Goal: Transaction & Acquisition: Obtain resource

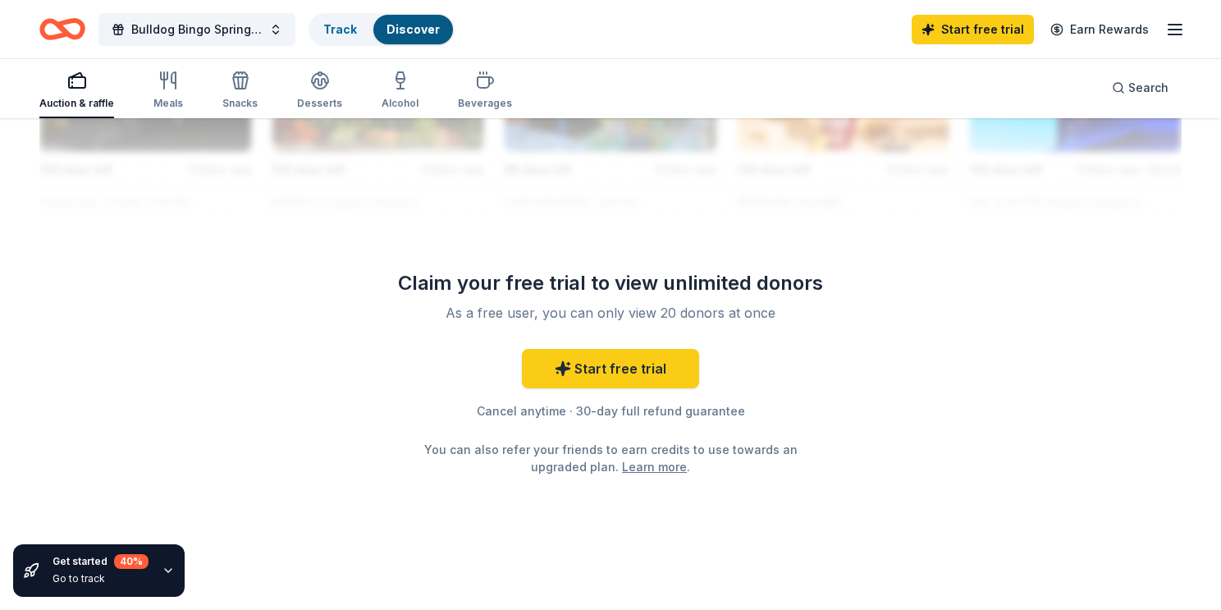
scroll to position [1615, 0]
click at [73, 97] on div "Auction & raffle" at bounding box center [76, 103] width 75 height 13
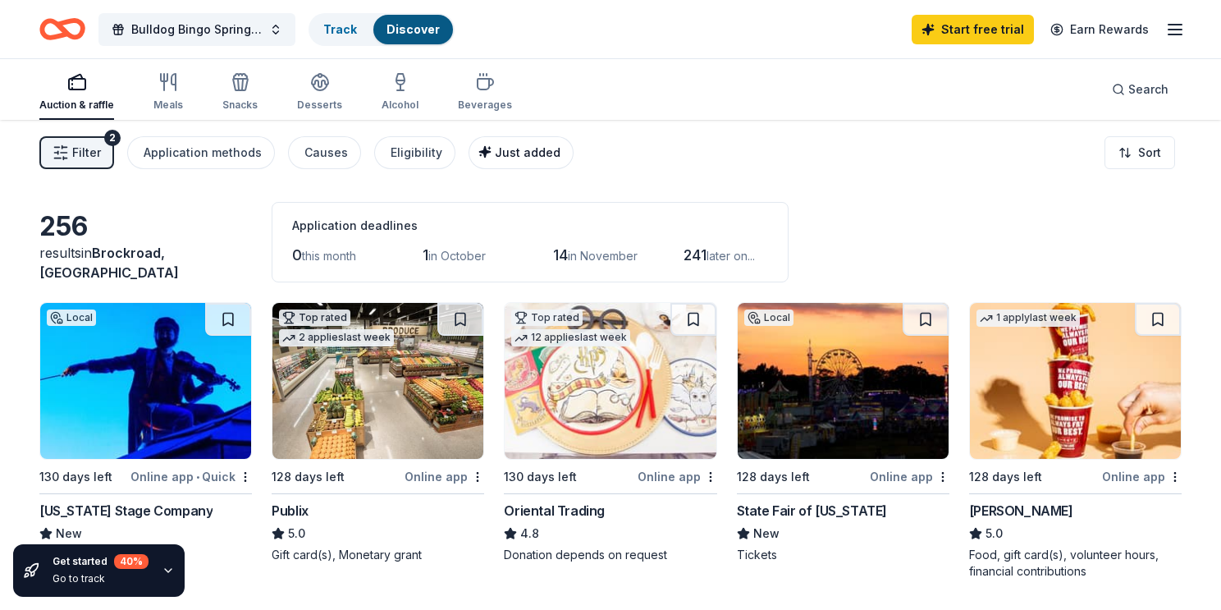
click at [485, 159] on div "Just added" at bounding box center [522, 153] width 75 height 20
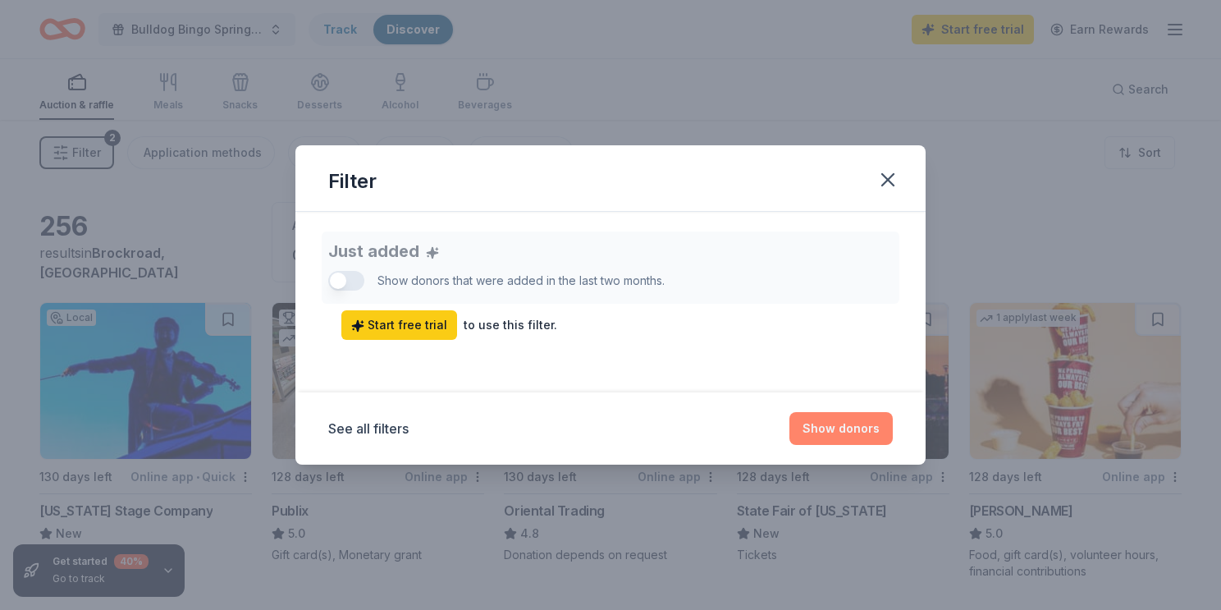
click at [808, 419] on button "Show donors" at bounding box center [840, 428] width 103 height 33
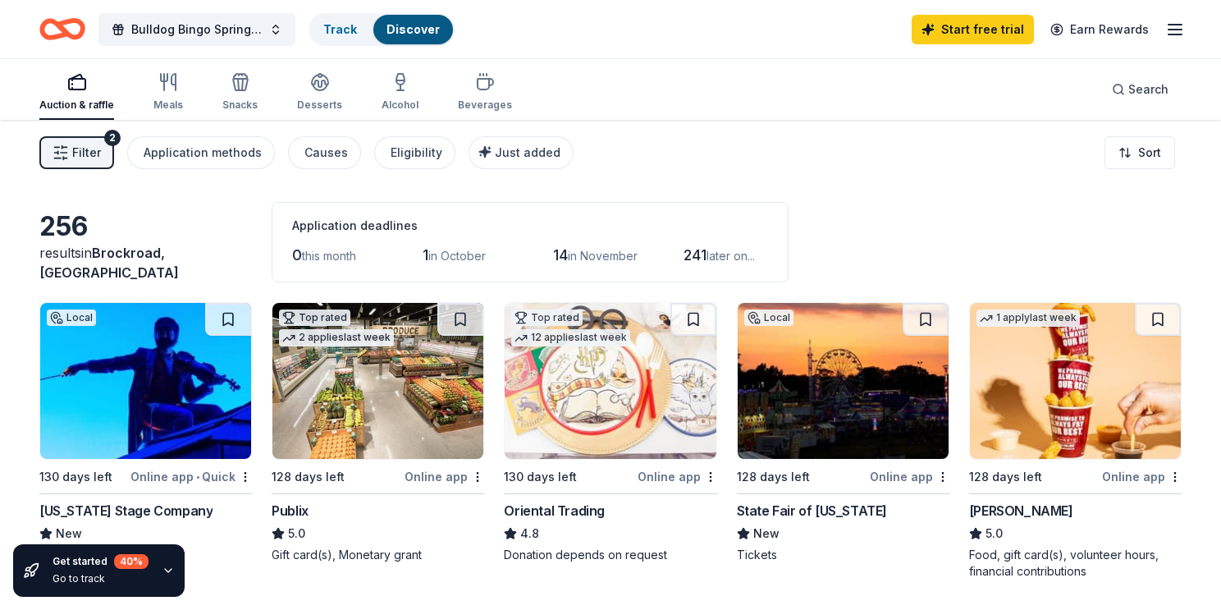
click at [52, 150] on button "Filter 2" at bounding box center [76, 152] width 75 height 33
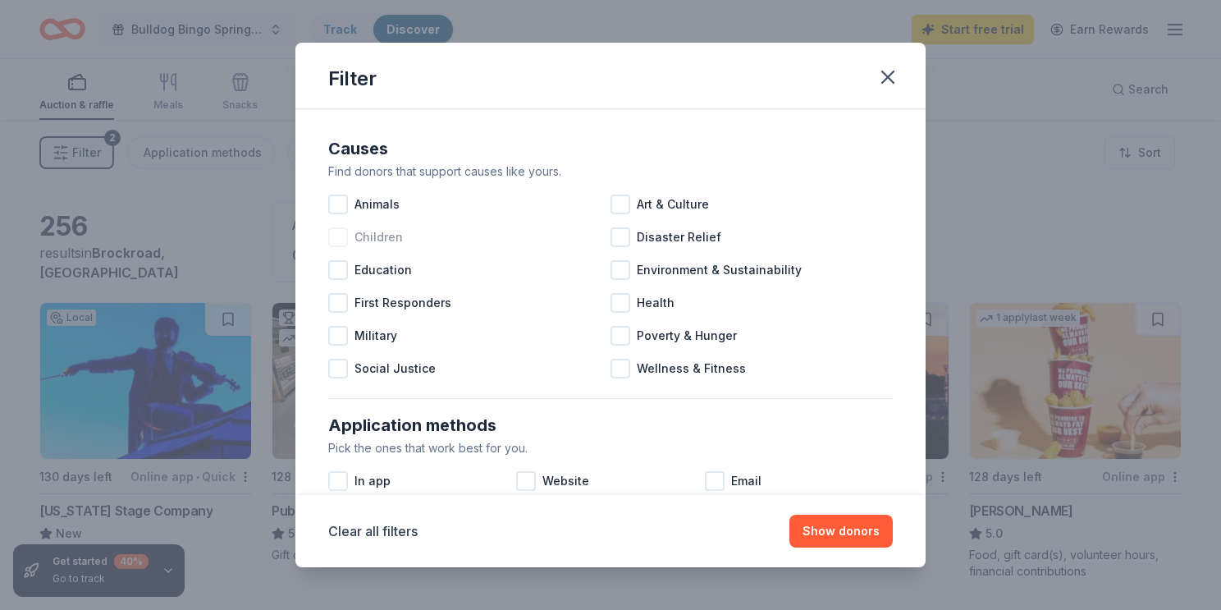
click at [346, 236] on div at bounding box center [338, 237] width 20 height 20
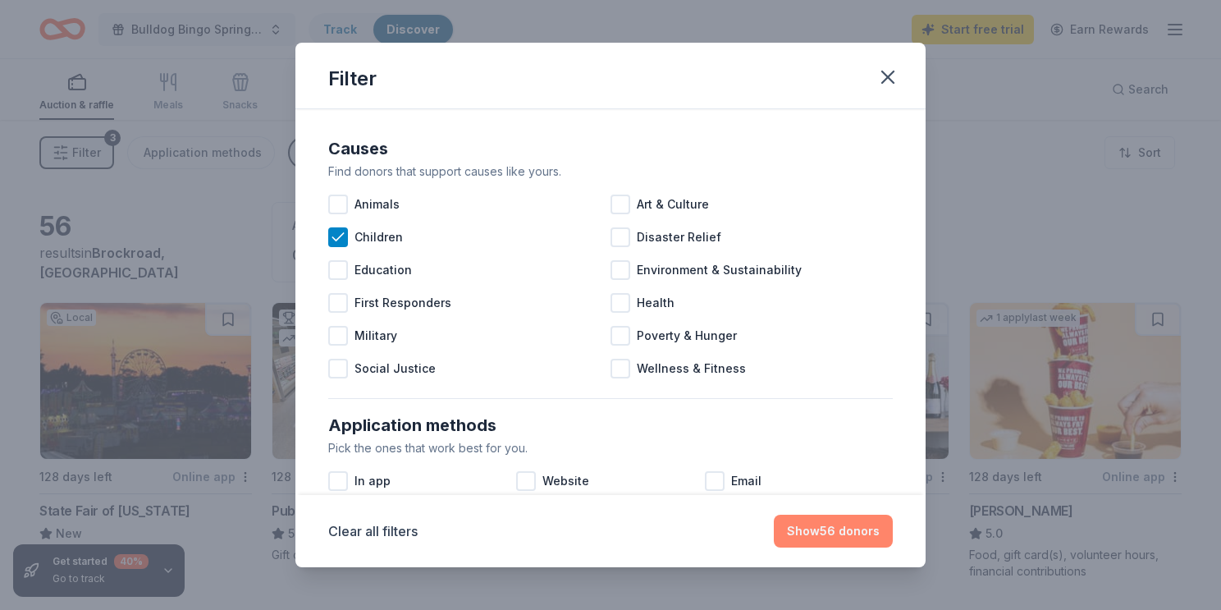
click at [826, 519] on button "Show 56 donors" at bounding box center [833, 531] width 119 height 33
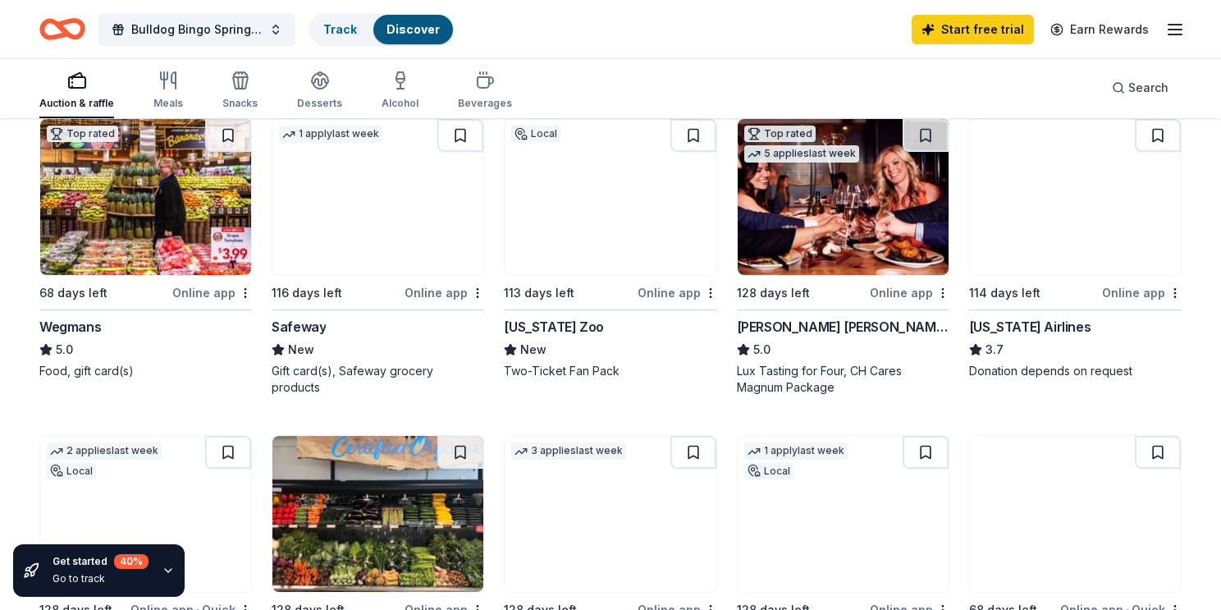
scroll to position [821, 0]
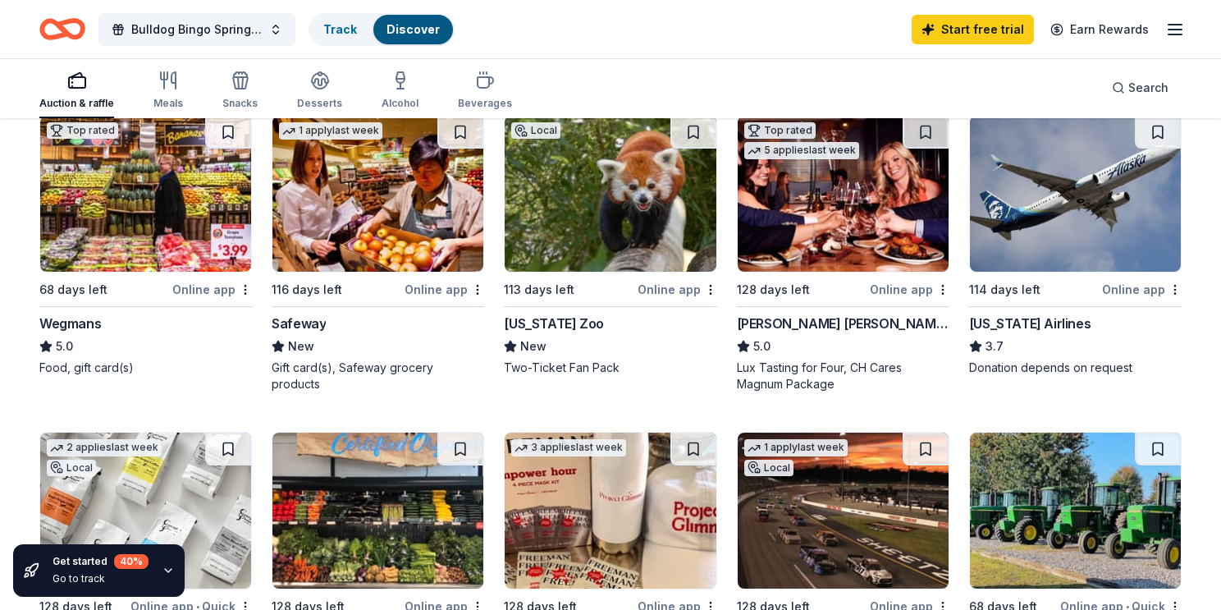
click at [537, 315] on div "[US_STATE] Zoo" at bounding box center [553, 323] width 99 height 20
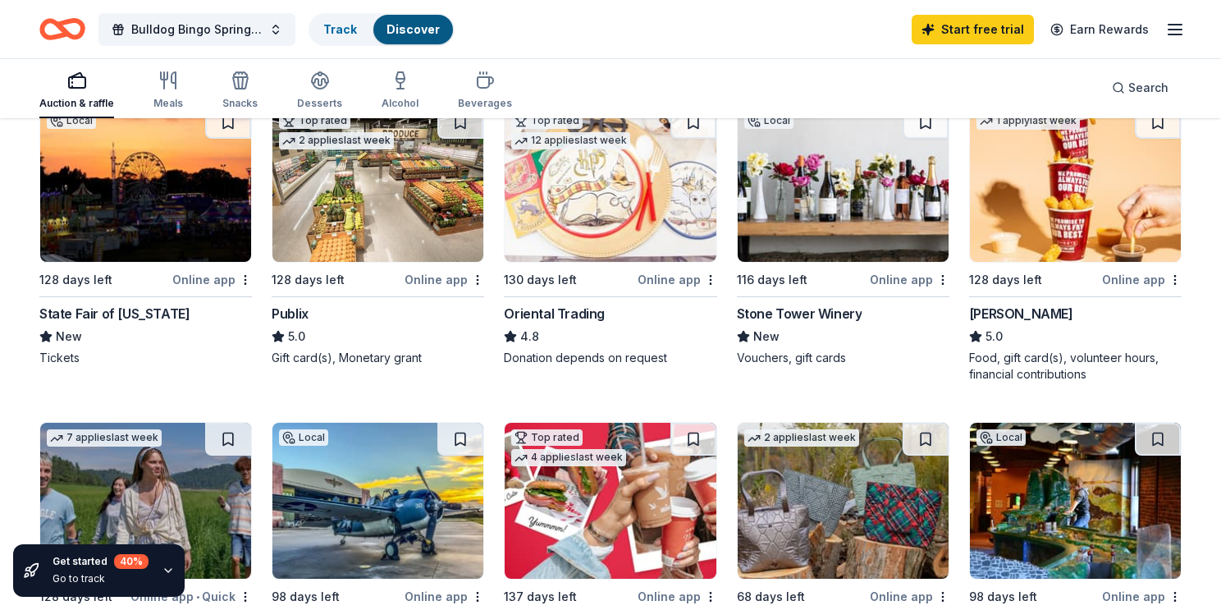
scroll to position [197, 0]
click at [155, 92] on div "Meals" at bounding box center [168, 90] width 30 height 39
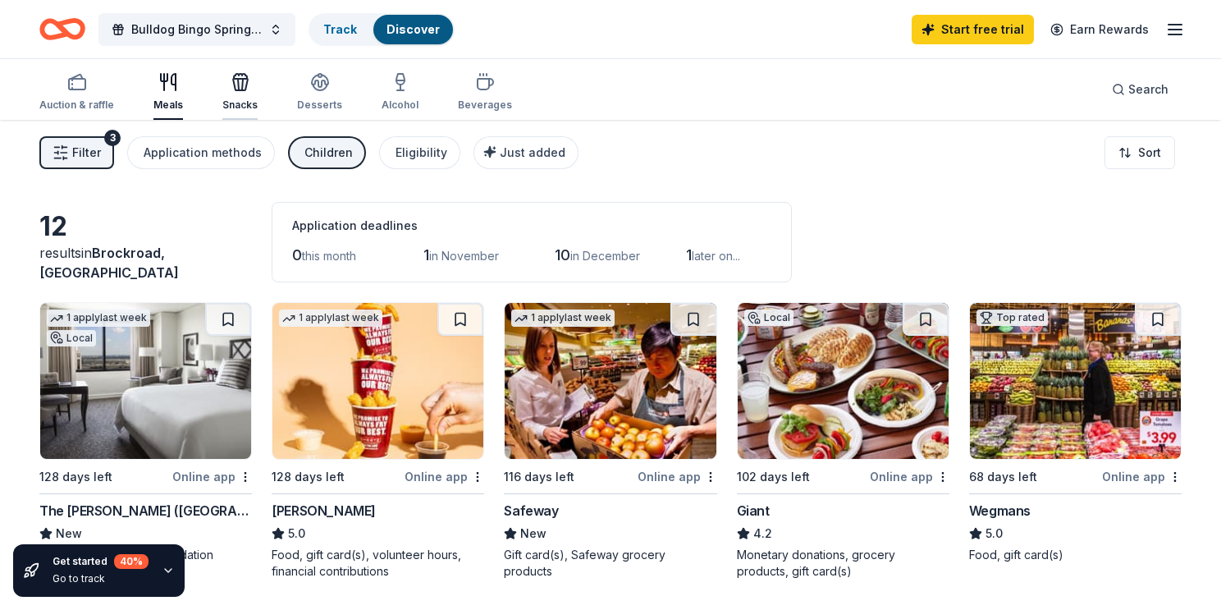
click at [236, 94] on div "Snacks" at bounding box center [239, 91] width 35 height 39
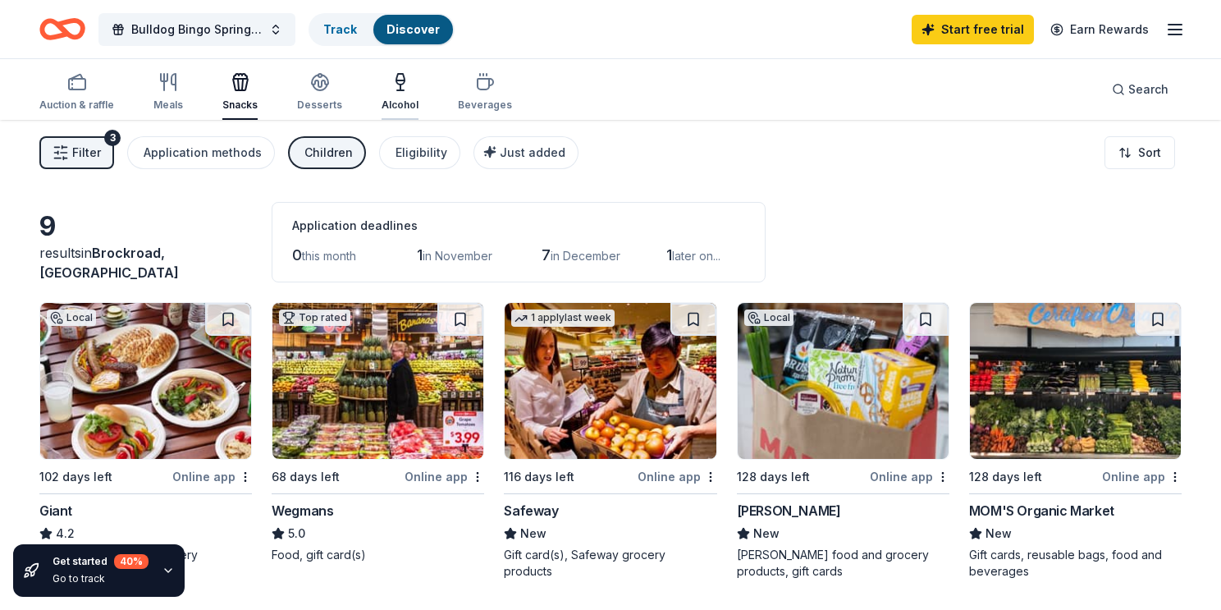
click at [404, 92] on div "Alcohol" at bounding box center [400, 91] width 37 height 39
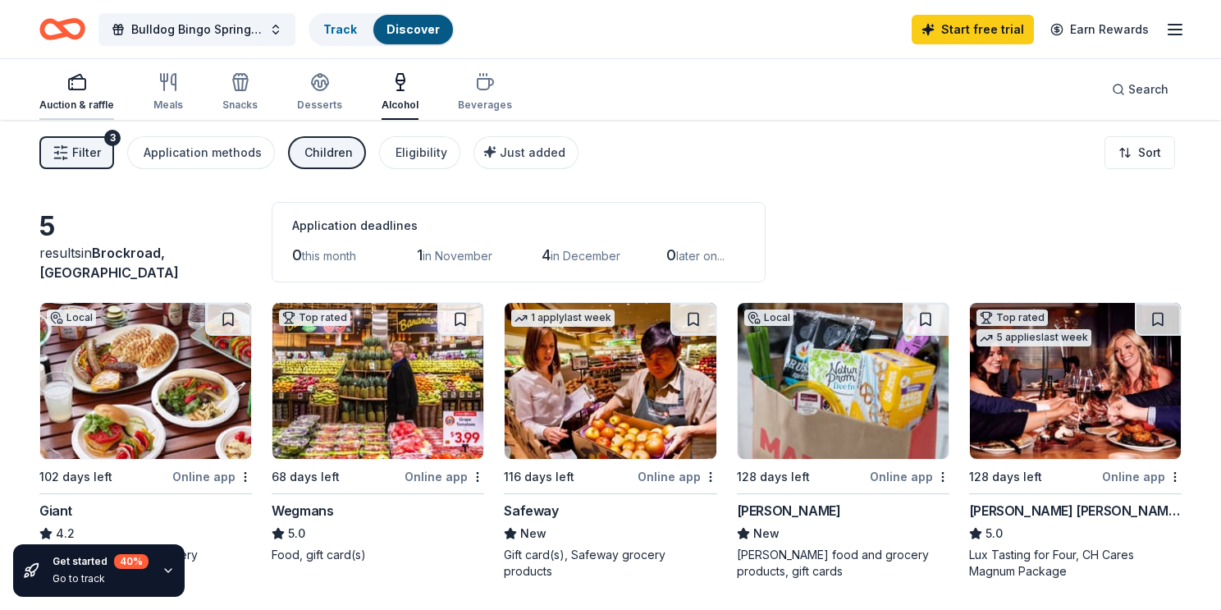
click at [75, 95] on div "Auction & raffle" at bounding box center [76, 91] width 75 height 39
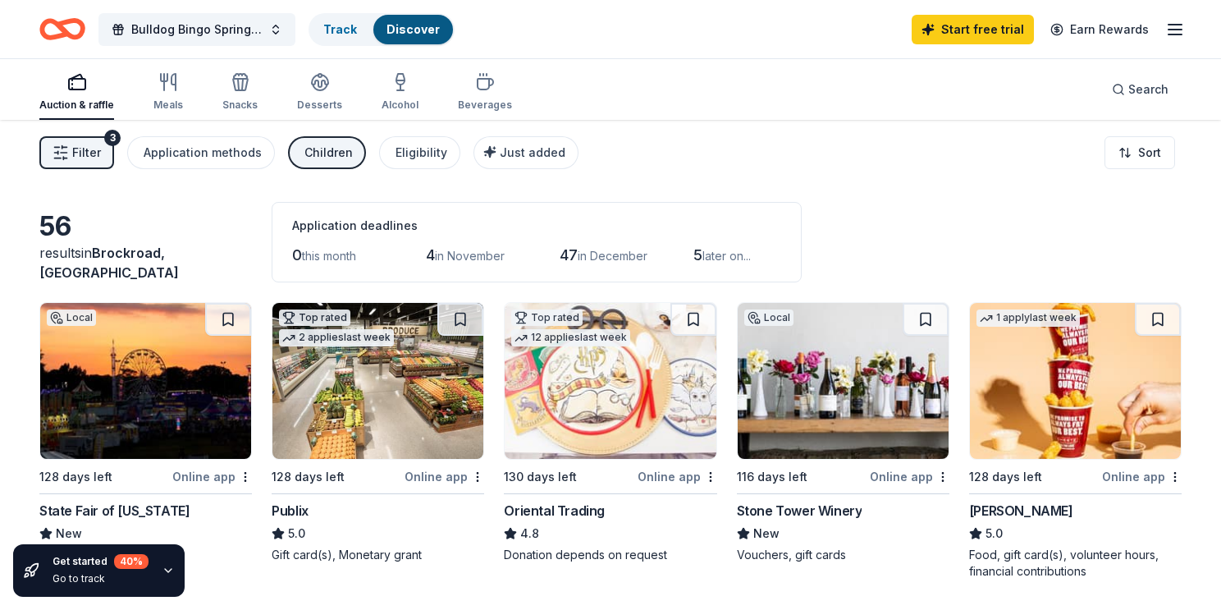
click at [71, 158] on button "Filter 3" at bounding box center [76, 152] width 75 height 33
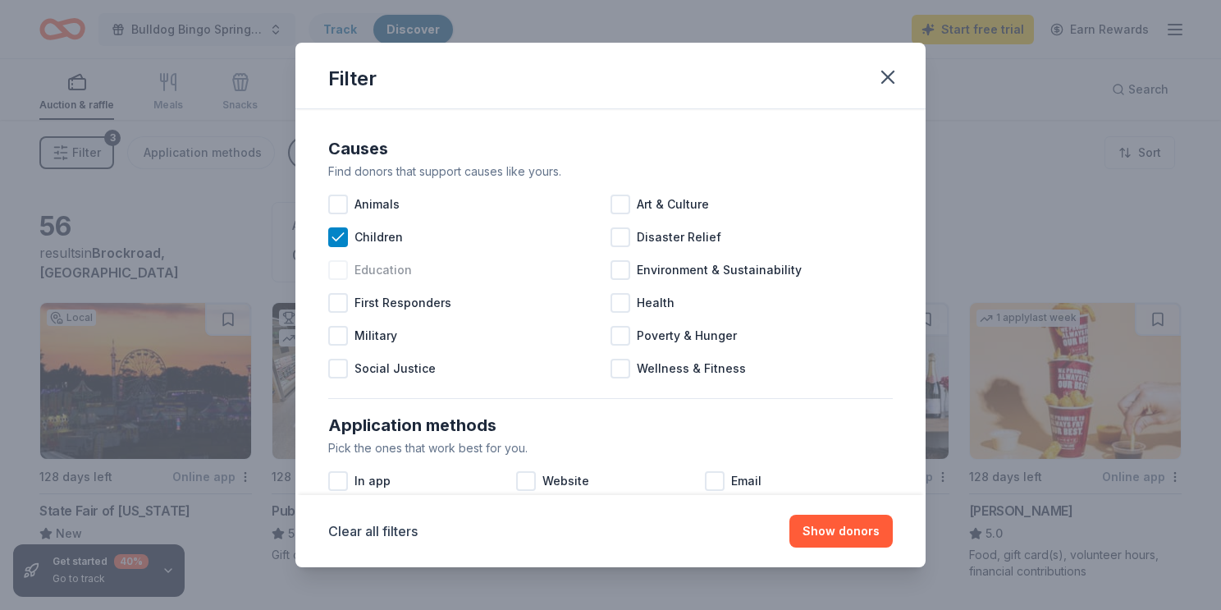
click at [355, 266] on span "Education" at bounding box center [383, 270] width 57 height 20
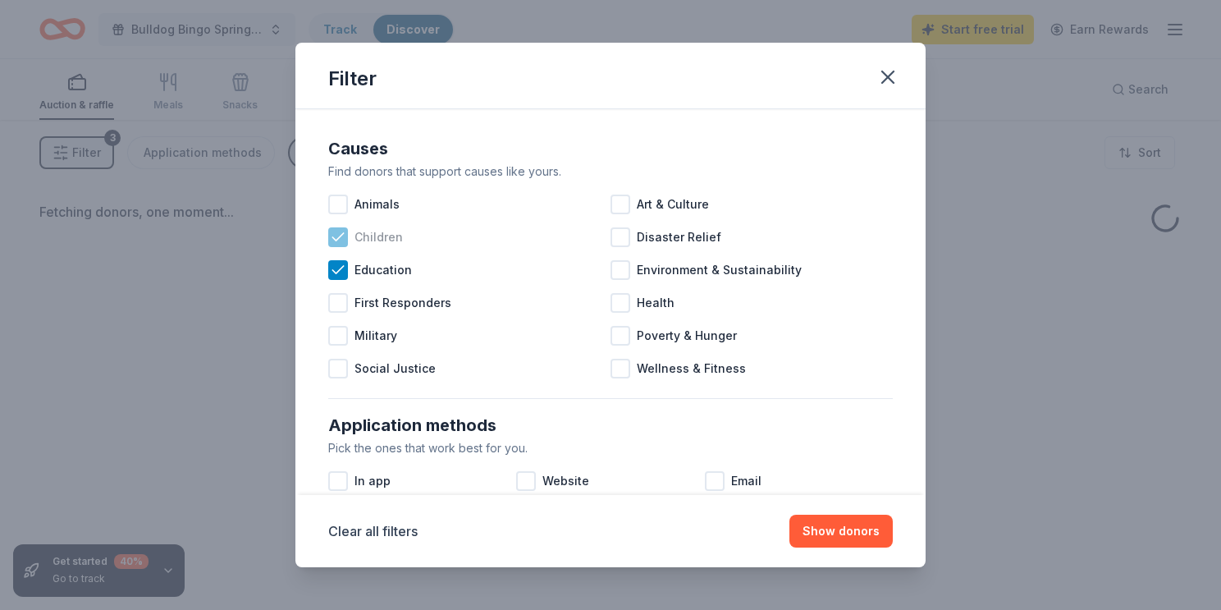
click at [346, 245] on div at bounding box center [338, 237] width 20 height 20
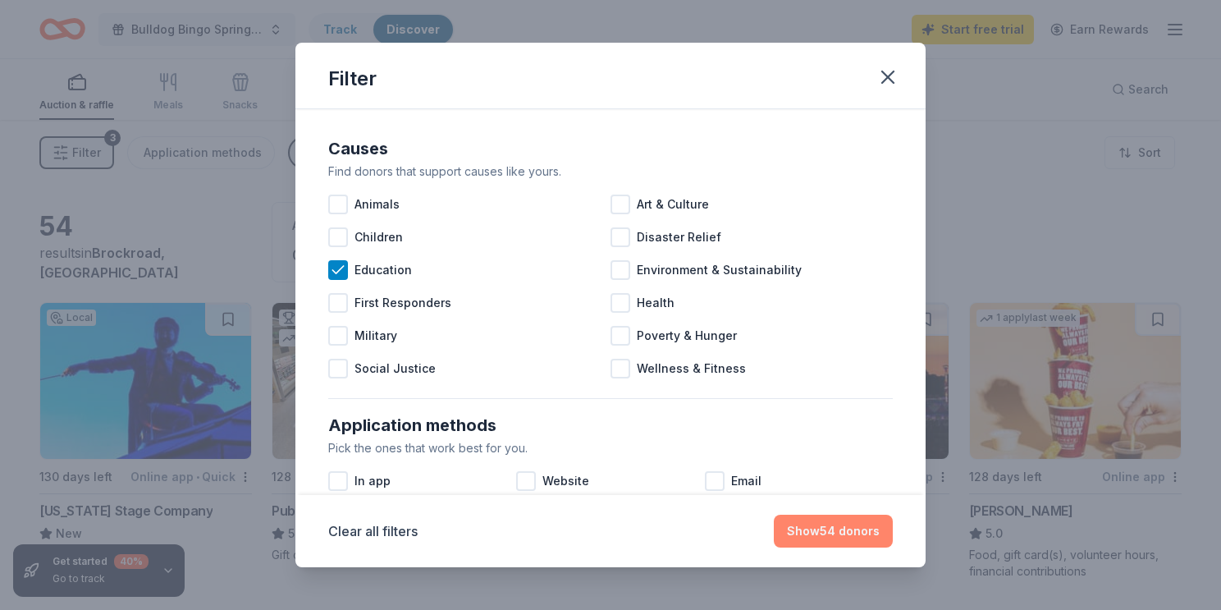
click at [832, 545] on button "Show 54 donors" at bounding box center [833, 531] width 119 height 33
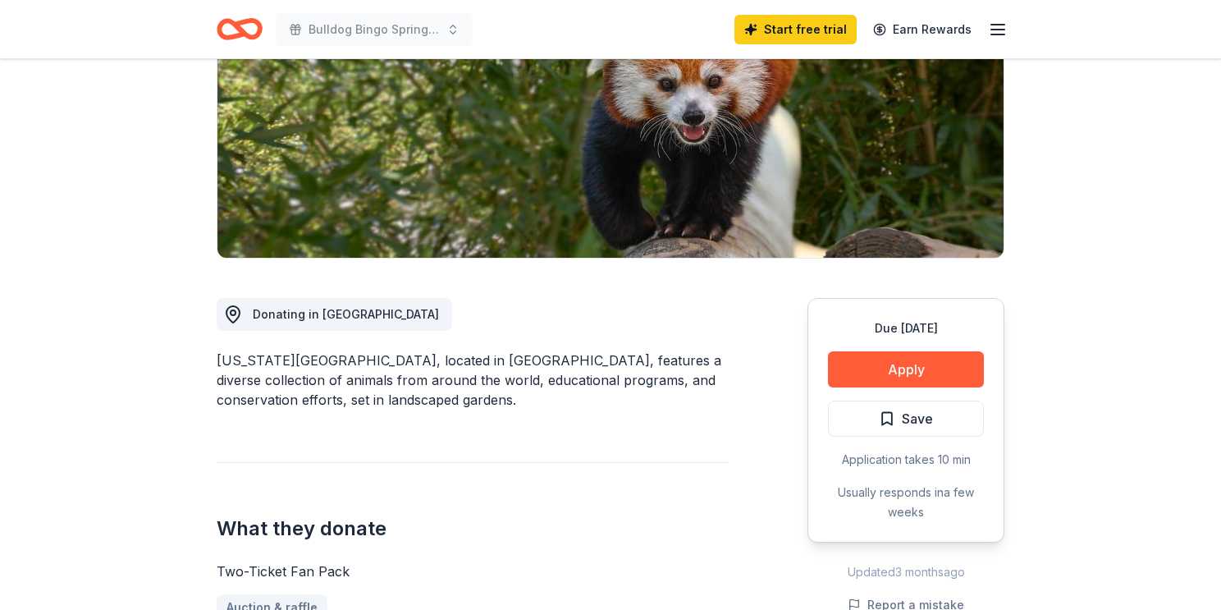
scroll to position [197, 0]
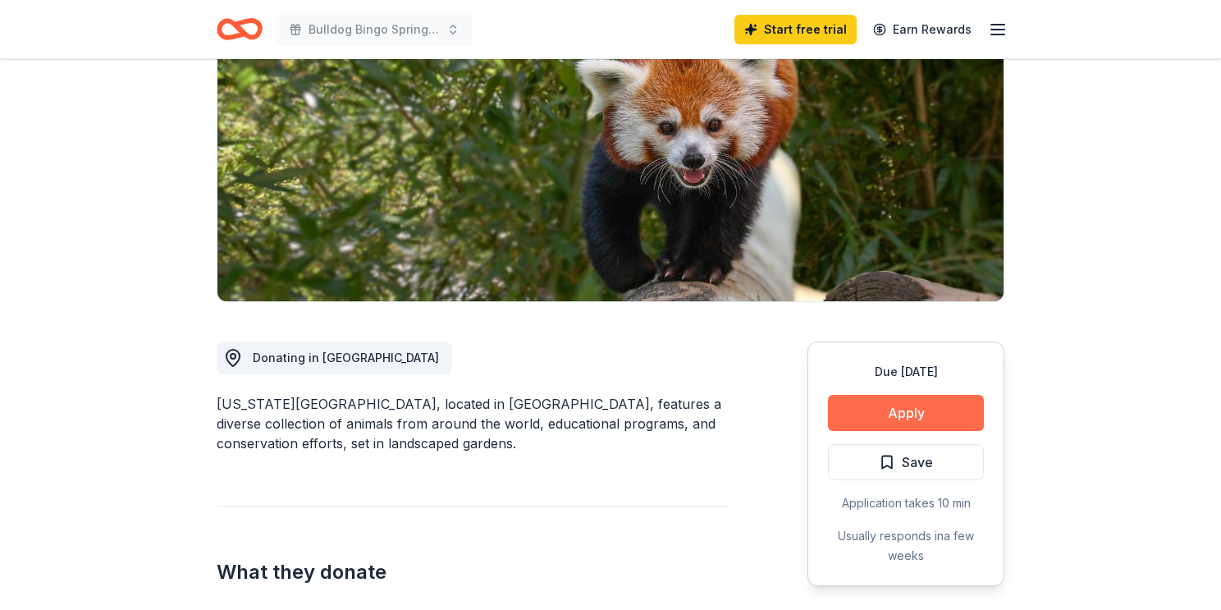
click at [890, 423] on button "Apply" at bounding box center [906, 413] width 156 height 36
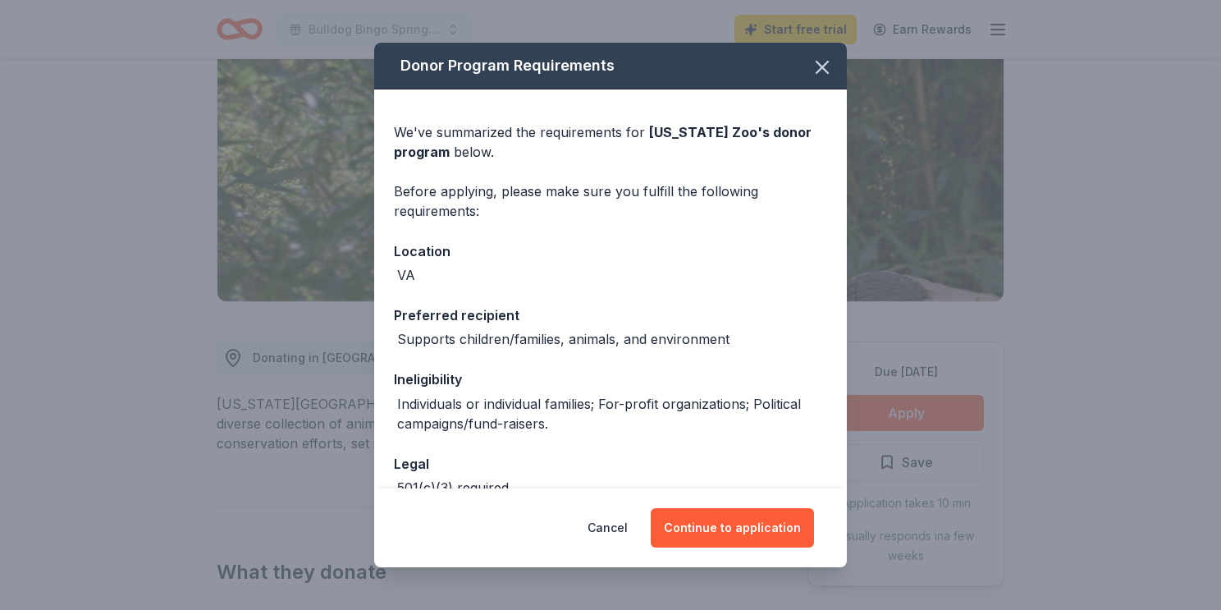
click at [744, 381] on div "Ineligibility" at bounding box center [610, 378] width 433 height 21
click at [685, 518] on button "Continue to application" at bounding box center [732, 527] width 163 height 39
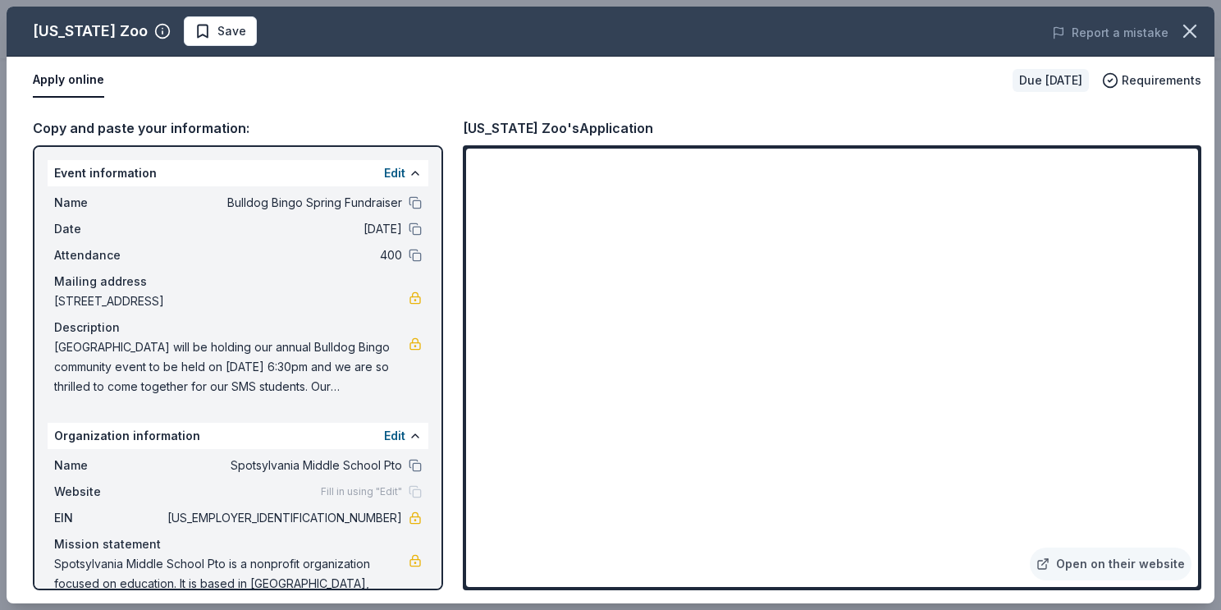
click at [460, 539] on div "Copy and paste your information: Event information Edit Name Bulldog Bingo Spri…" at bounding box center [611, 353] width 1208 height 499
click at [74, 85] on button "Apply online" at bounding box center [68, 80] width 71 height 34
click at [1090, 561] on link "Open on their website" at bounding box center [1111, 563] width 162 height 33
click at [1183, 34] on icon "button" at bounding box center [1189, 31] width 23 height 23
